Goal: Task Accomplishment & Management: Use online tool/utility

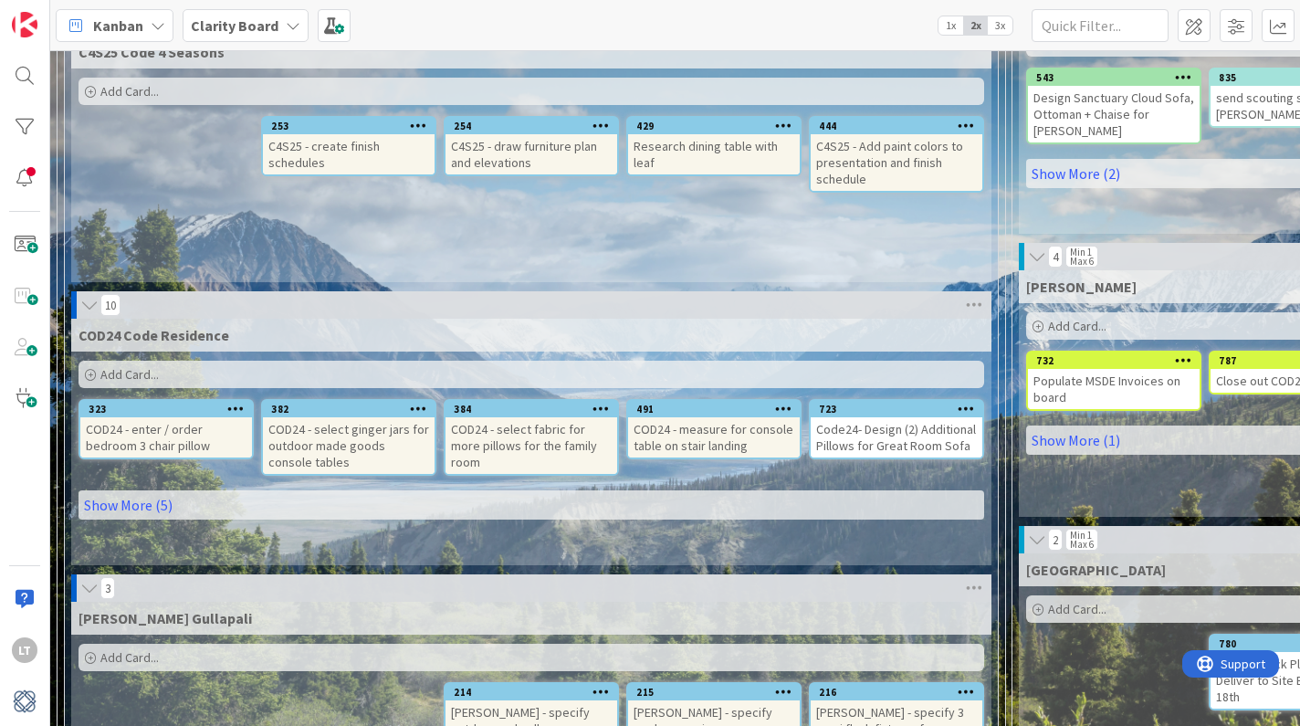
scroll to position [1046, 0]
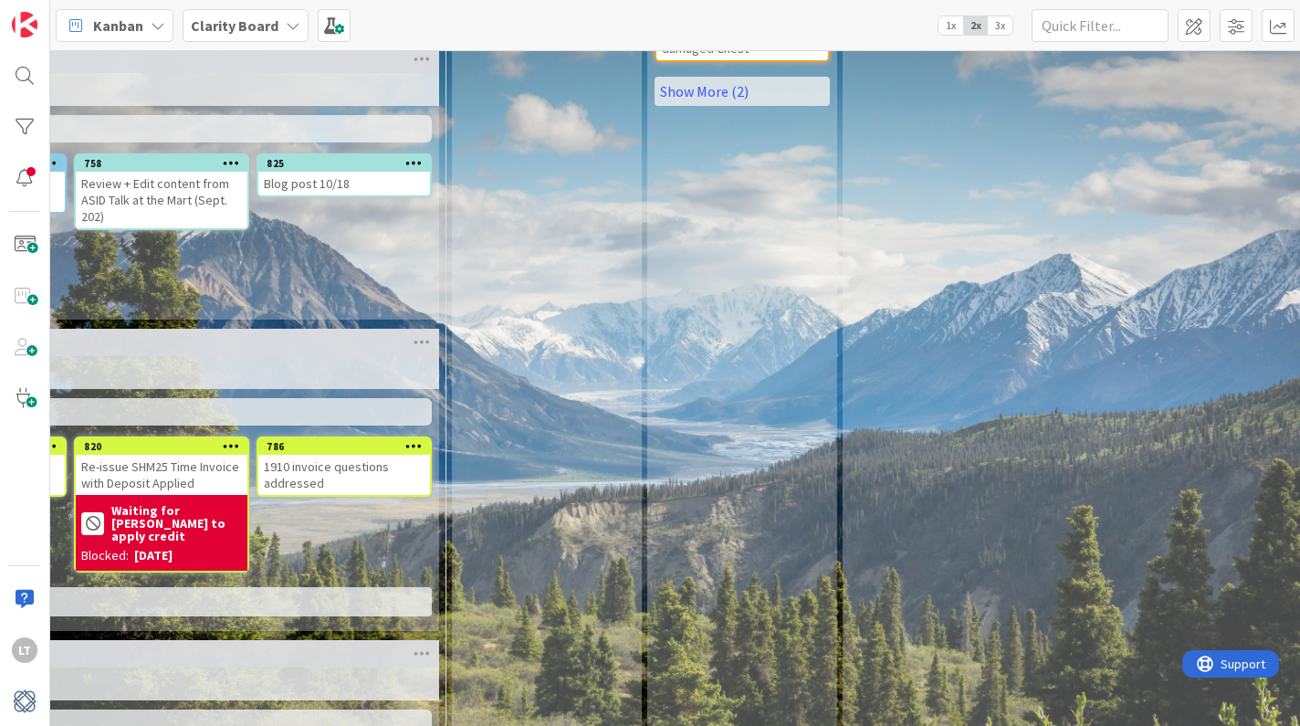
drag, startPoint x: 335, startPoint y: 453, endPoint x: 792, endPoint y: 297, distance: 483.2
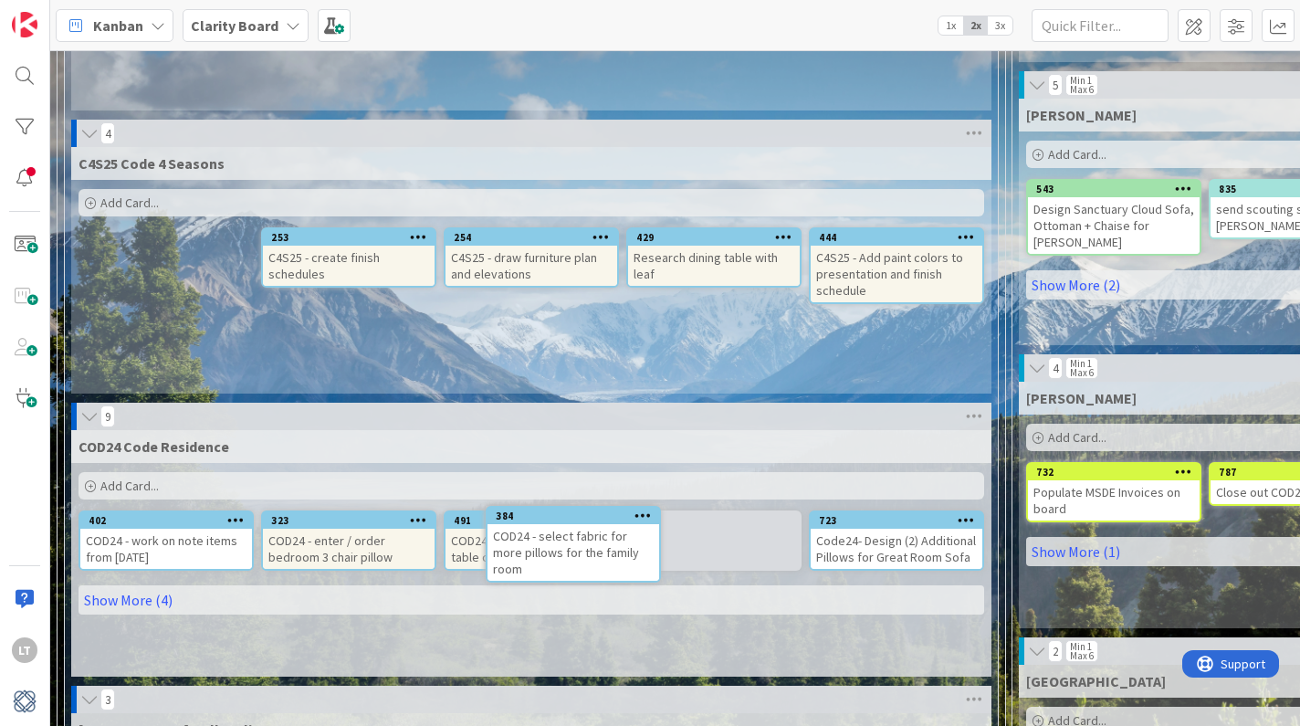
scroll to position [958, 0]
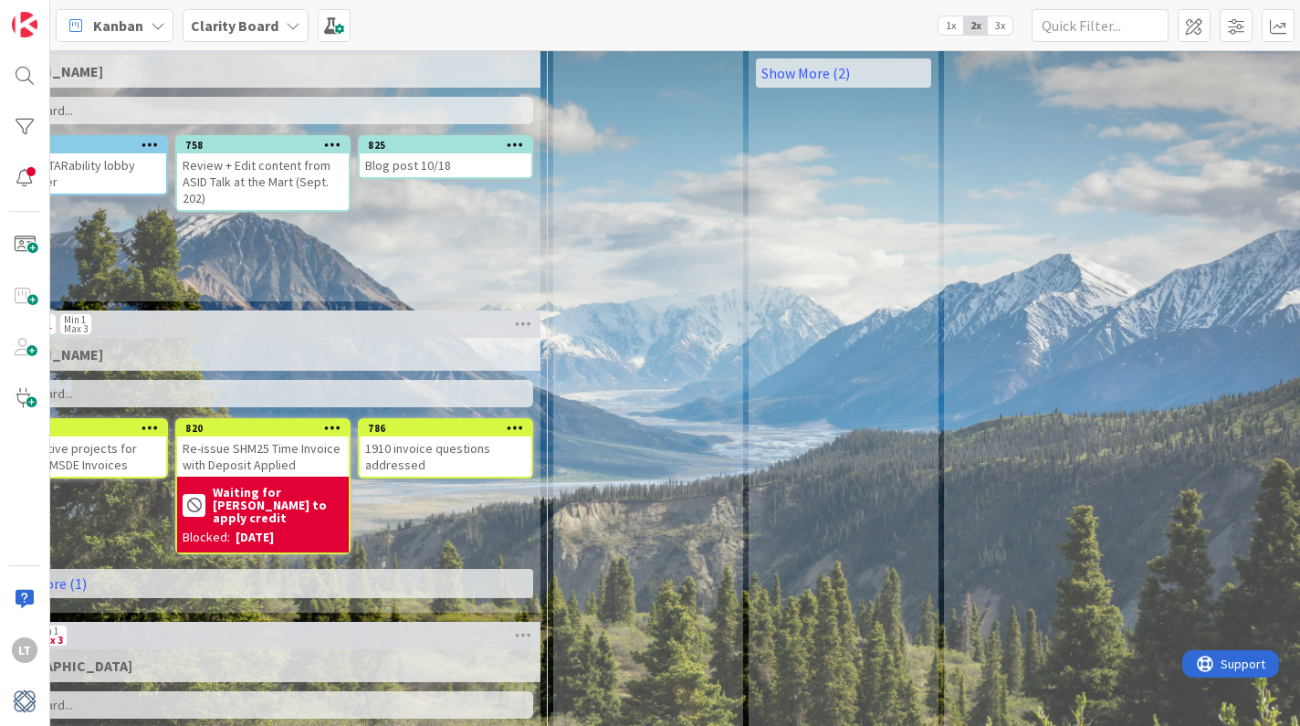
drag, startPoint x: 513, startPoint y: 539, endPoint x: 1309, endPoint y: 466, distance: 799.4
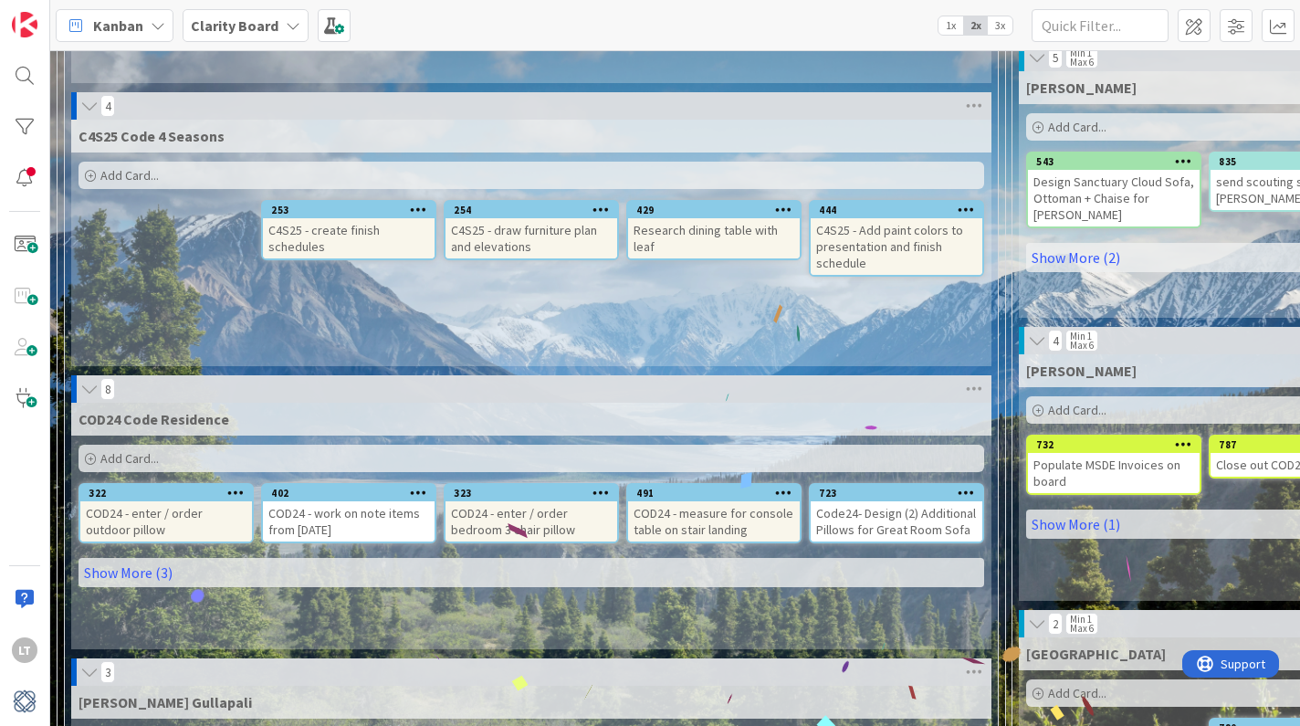
scroll to position [961, 0]
click at [109, 571] on link "Show More (3)" at bounding box center [532, 572] width 906 height 29
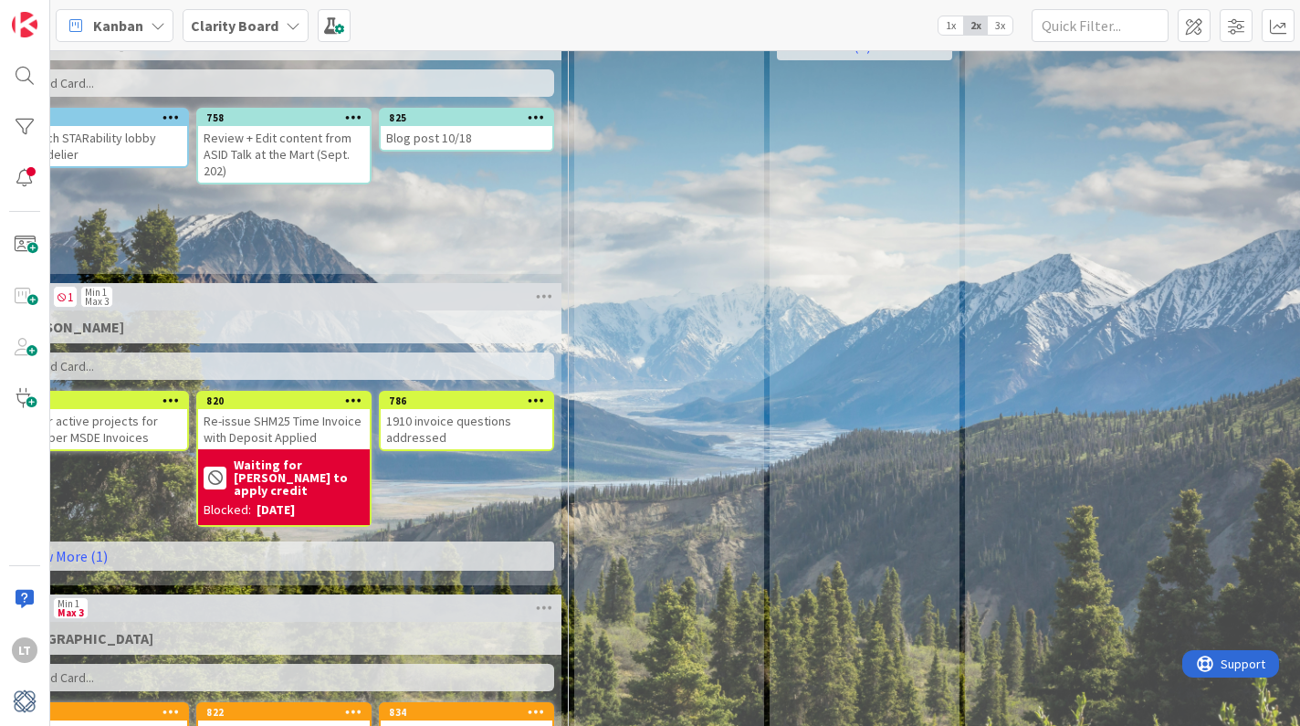
drag, startPoint x: 657, startPoint y: 581, endPoint x: 1305, endPoint y: 441, distance: 663.0
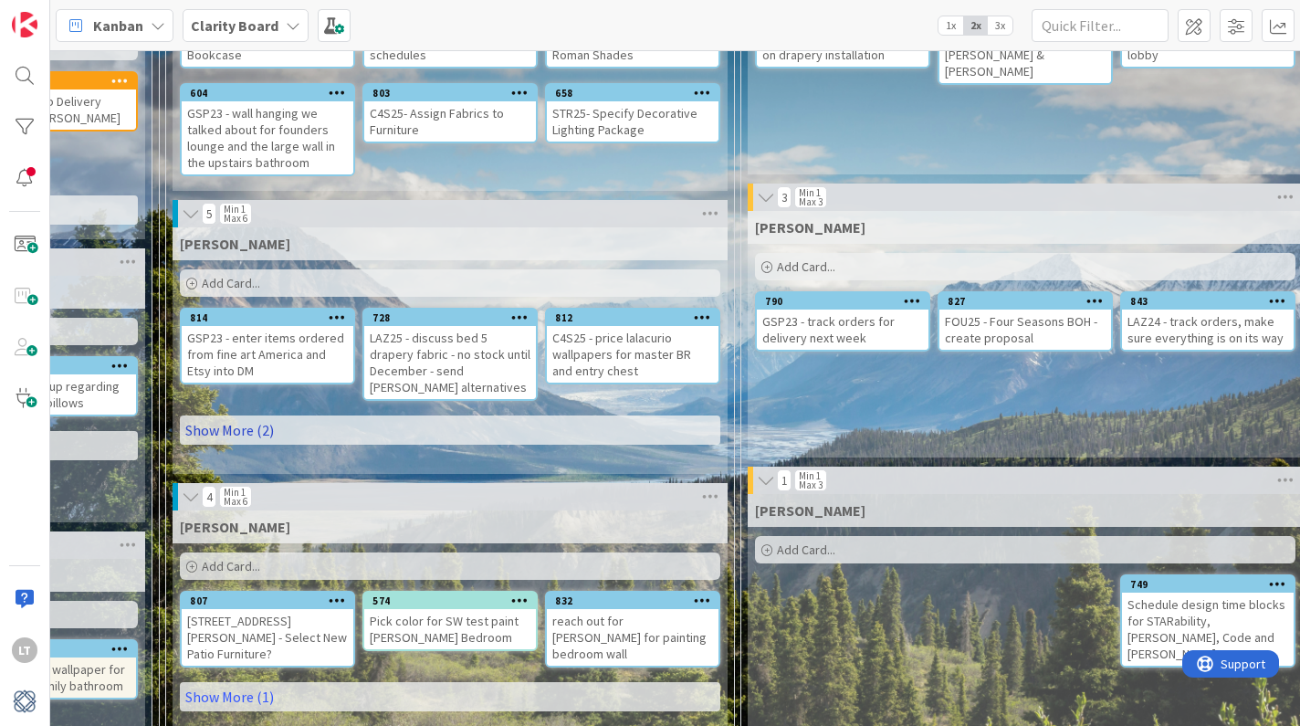
click at [455, 422] on link "Show More (2)" at bounding box center [450, 429] width 540 height 29
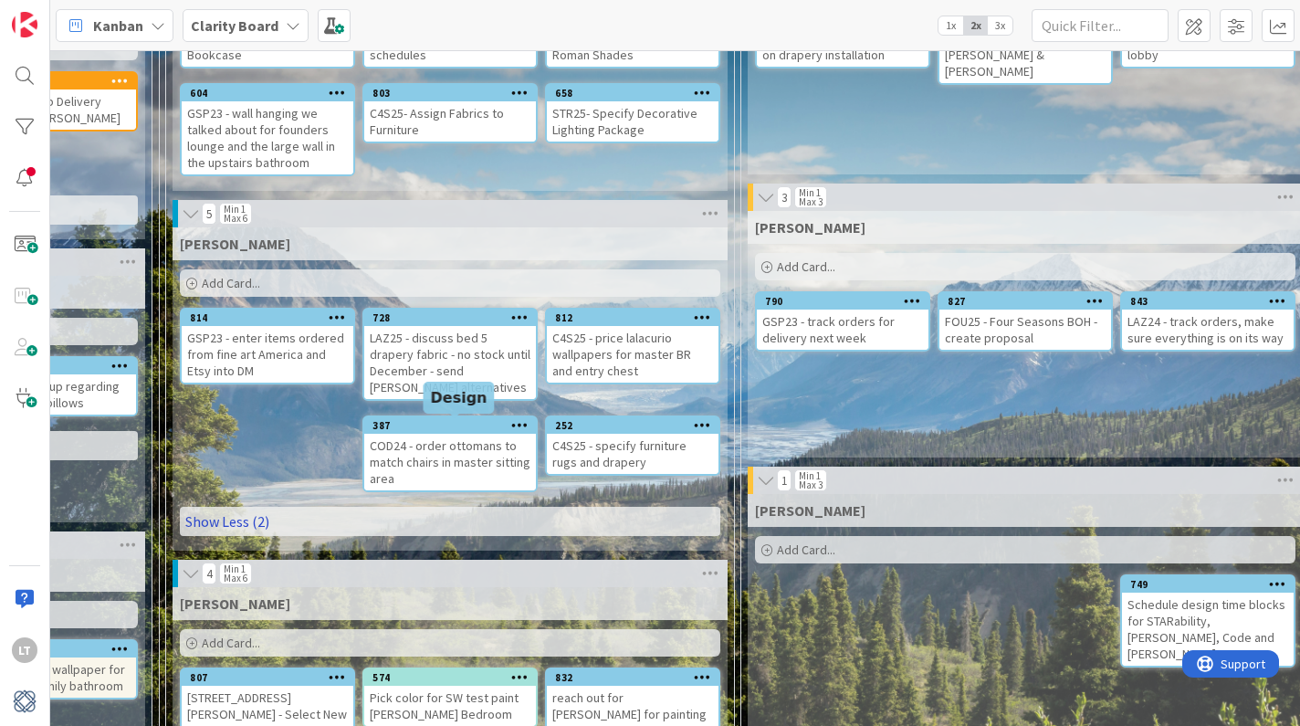
scroll to position [239, 845]
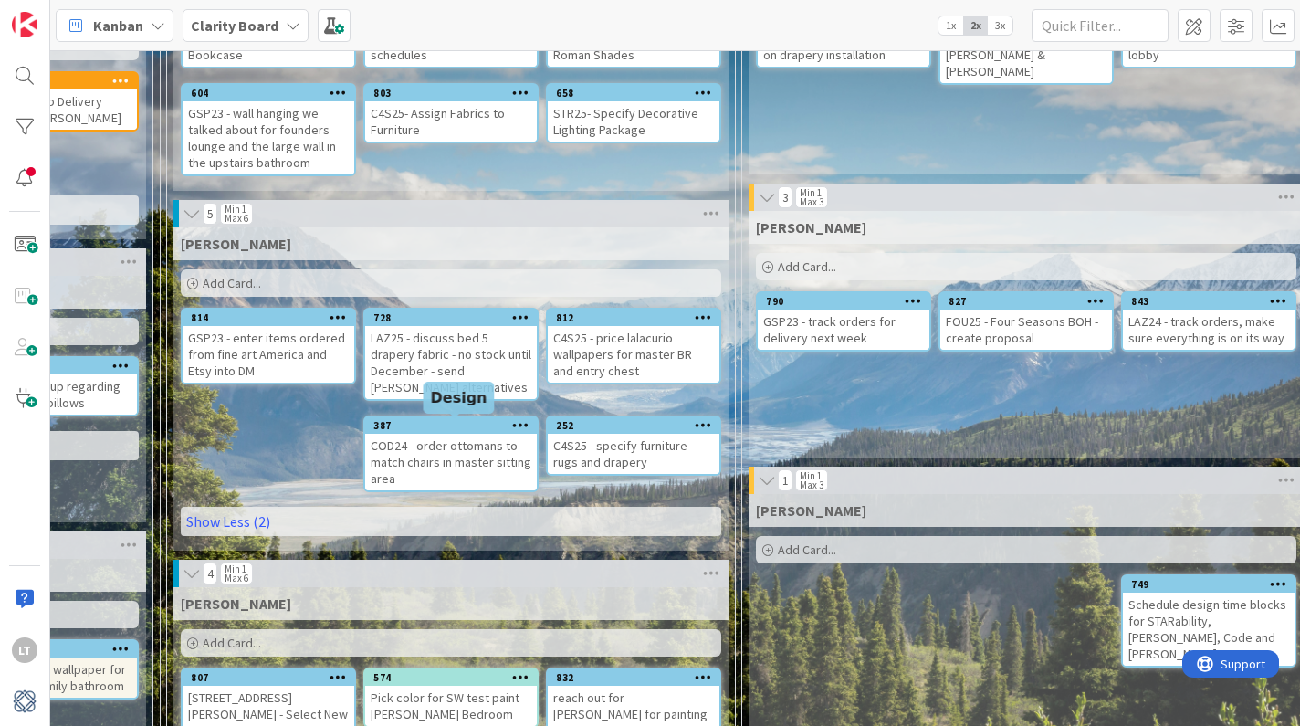
click at [444, 425] on div "387" at bounding box center [454, 425] width 163 height 13
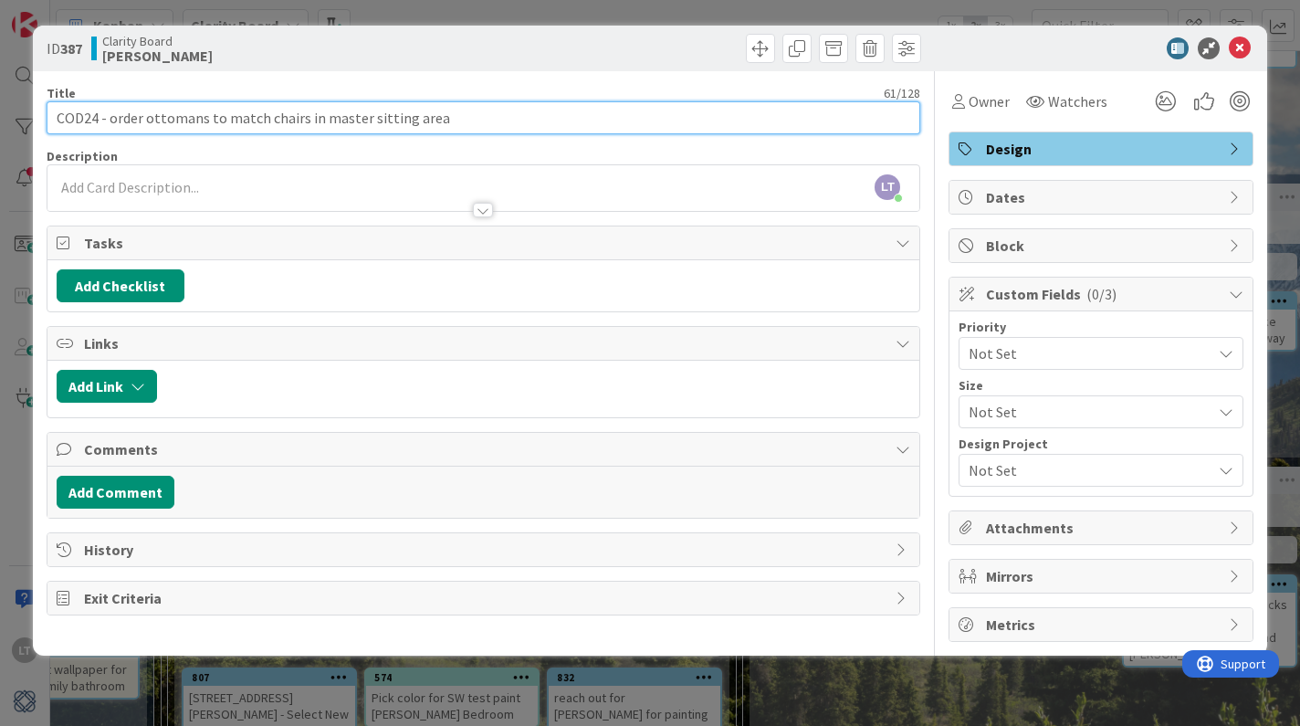
drag, startPoint x: 427, startPoint y: 120, endPoint x: 110, endPoint y: 121, distance: 317.7
click at [110, 121] on input "COD24 - order ottomans to match chairs in master sitting area" at bounding box center [484, 117] width 875 height 33
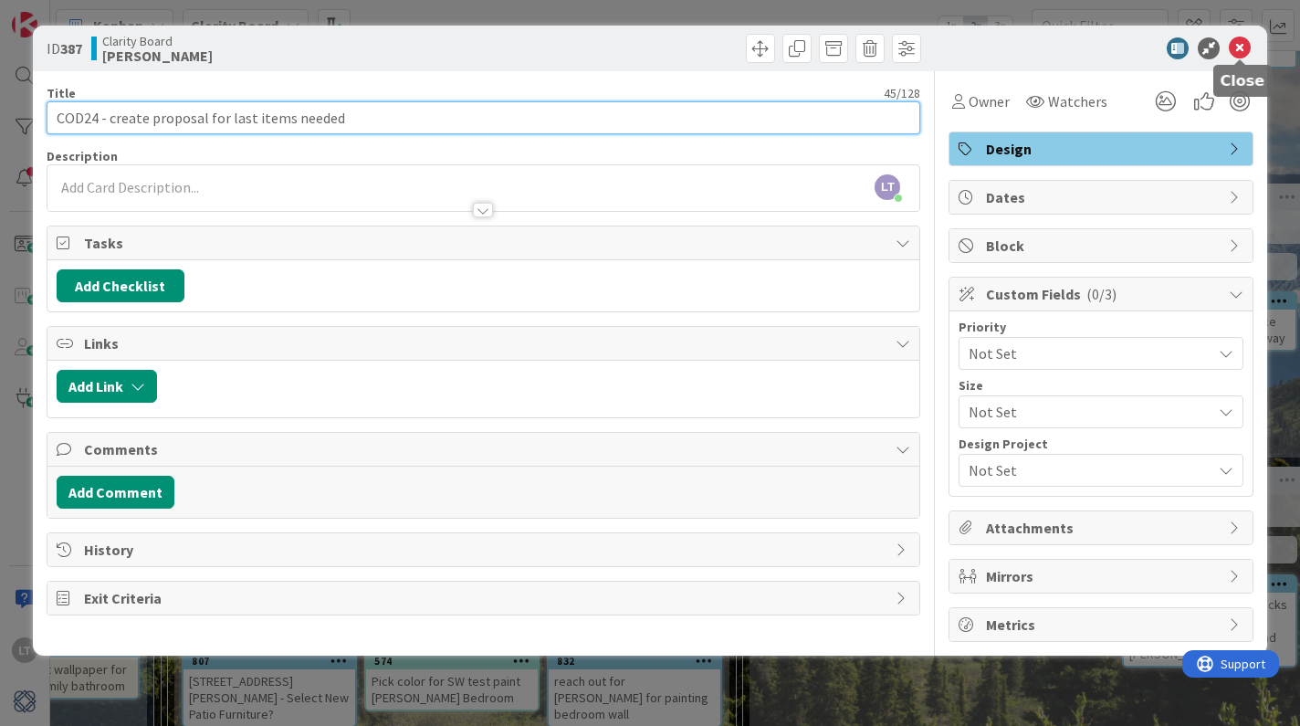
type input "COD24 - create proposal for last items needed"
click at [1241, 47] on icon at bounding box center [1240, 48] width 22 height 22
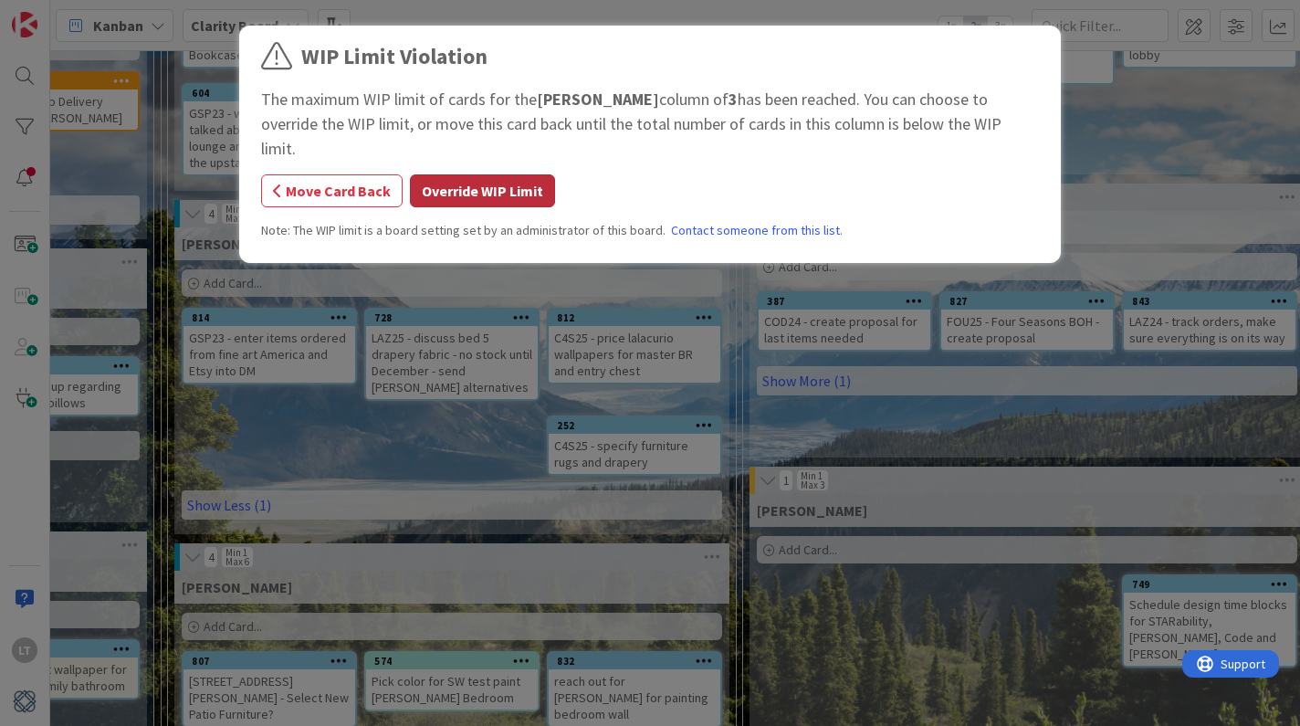
click at [479, 174] on button "Override WIP Limit" at bounding box center [482, 190] width 145 height 33
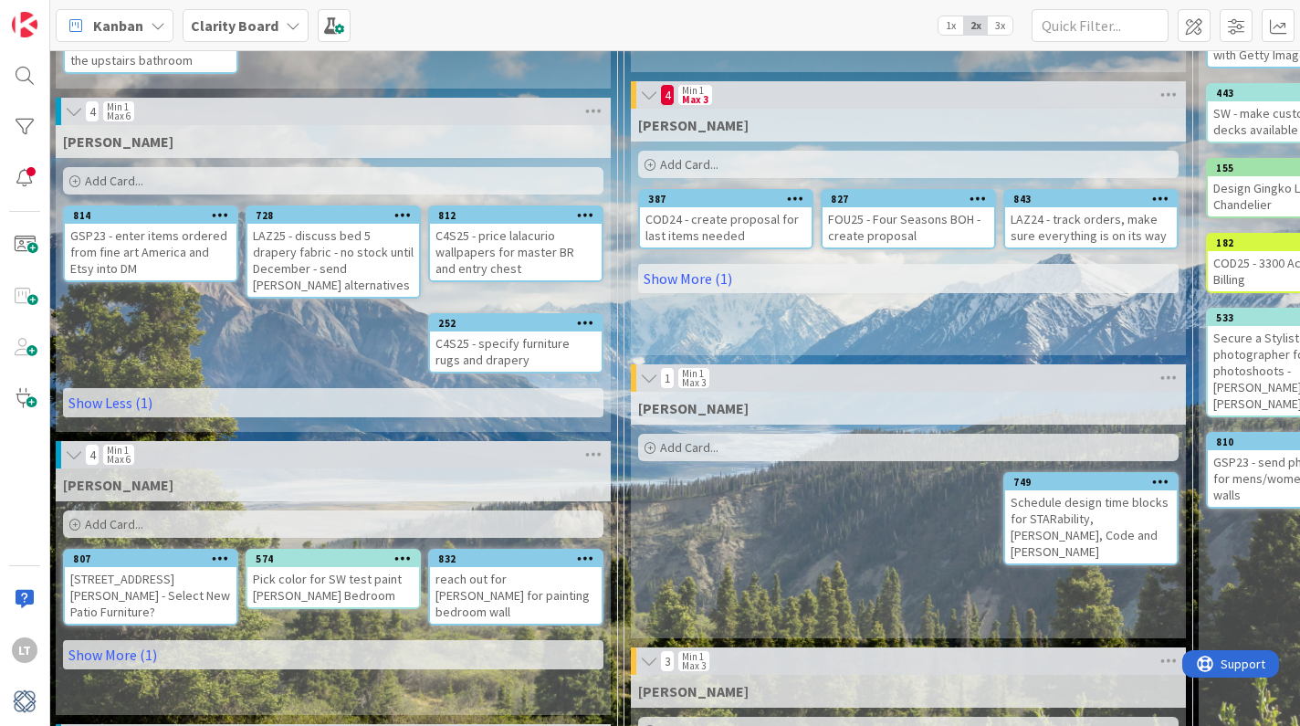
scroll to position [349, 963]
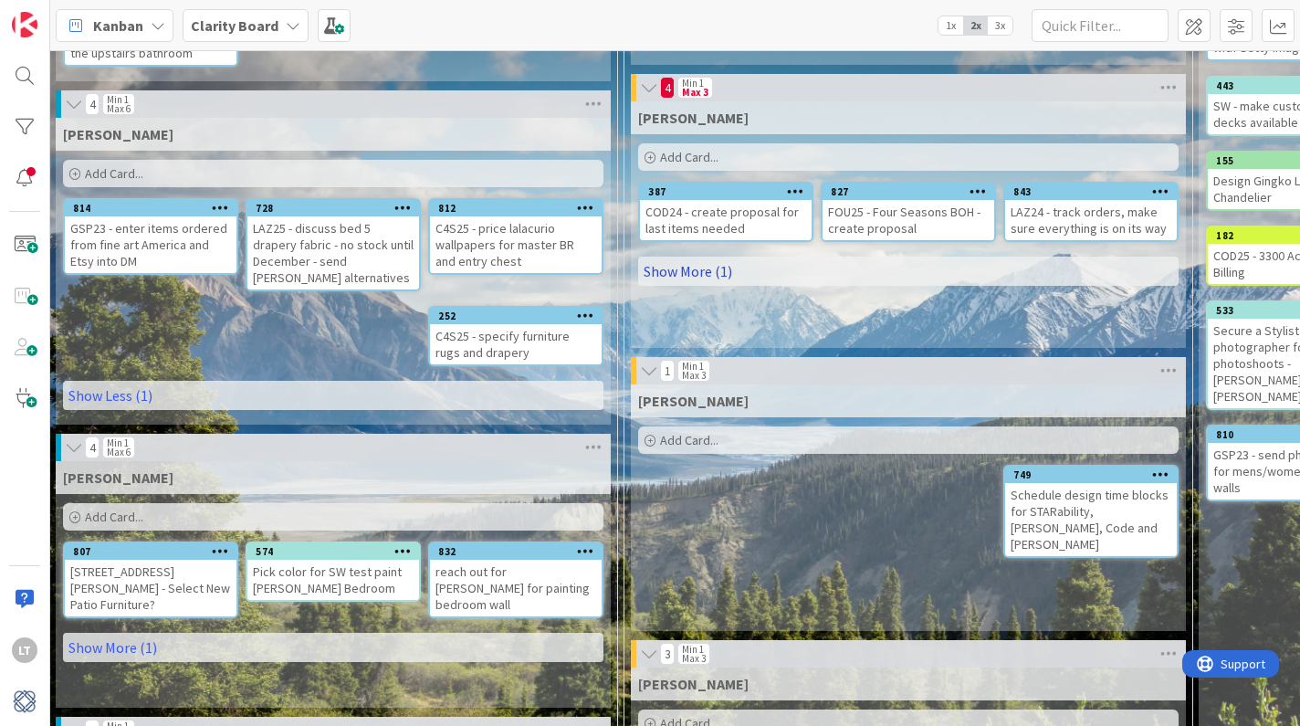
click at [686, 270] on link "Show More (1)" at bounding box center [908, 271] width 540 height 29
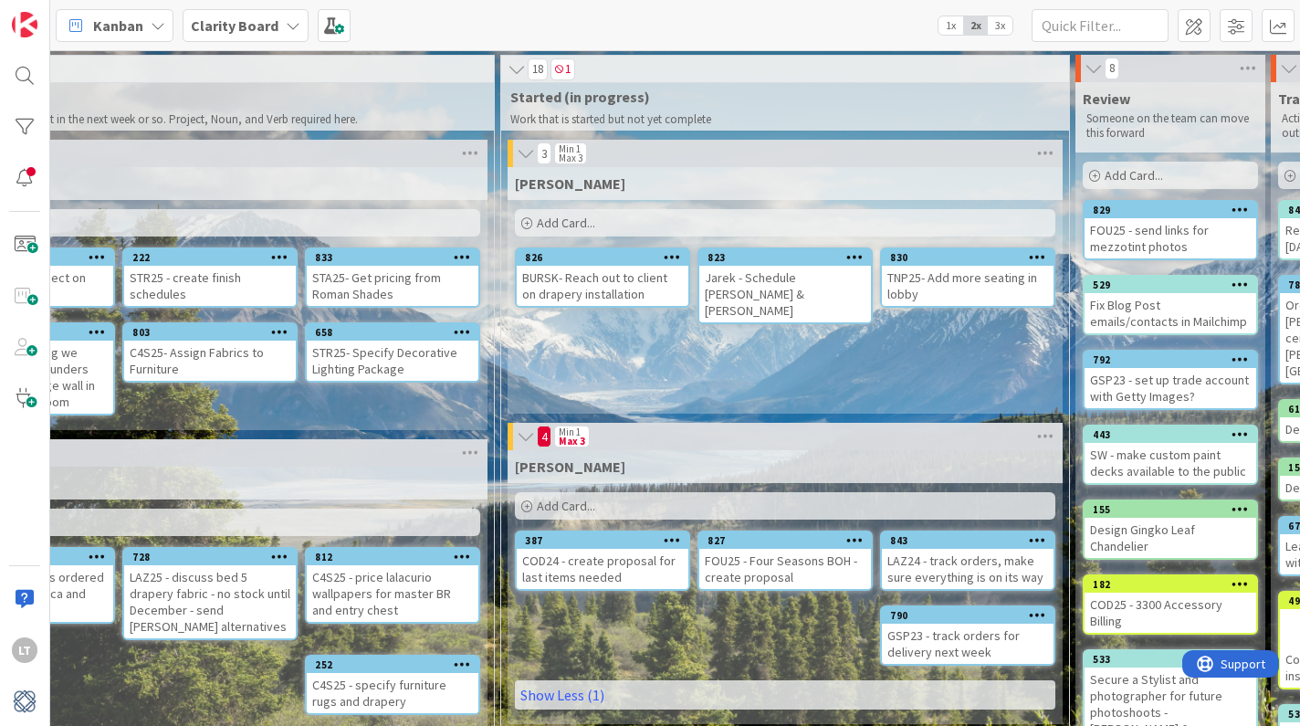
scroll to position [0, 1084]
